Goal: Information Seeking & Learning: Stay updated

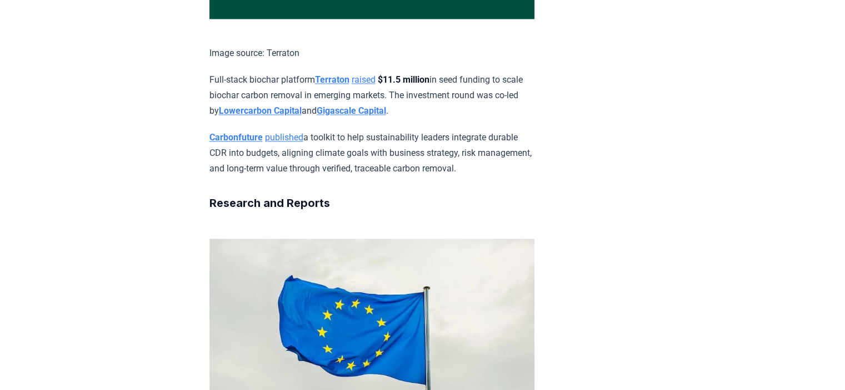
scroll to position [1777, 0]
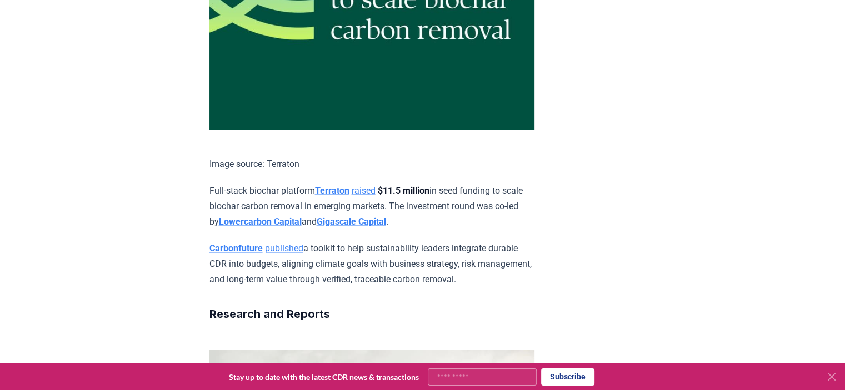
drag, startPoint x: 540, startPoint y: 300, endPoint x: 207, endPoint y: 268, distance: 334.7
copy p "Carbonfuture published a toolkit to help sustainability leaders integrate durab…"
